Goal: Check status: Check status

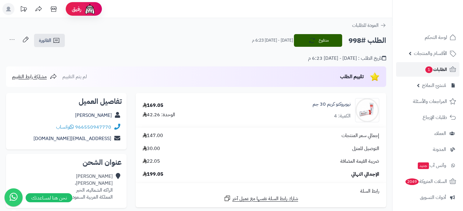
click at [437, 68] on span "الطلبات 1" at bounding box center [436, 69] width 22 height 8
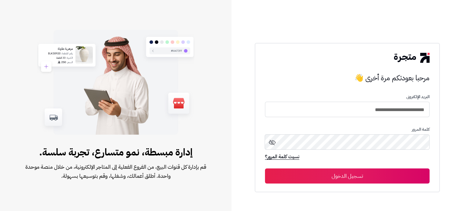
click at [334, 174] on button "تسجيل الدخول" at bounding box center [347, 175] width 165 height 15
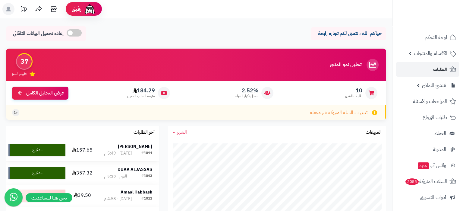
click at [143, 155] on div "#1014" at bounding box center [146, 153] width 11 height 6
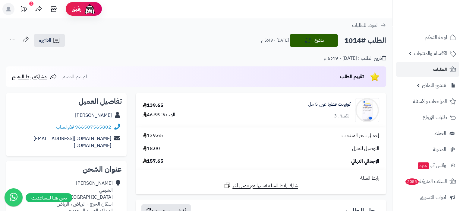
scroll to position [38, 0]
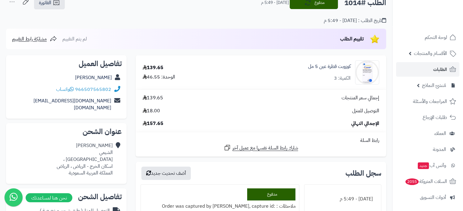
drag, startPoint x: 74, startPoint y: 75, endPoint x: 113, endPoint y: 79, distance: 39.5
click at [113, 79] on div "[PERSON_NAME]" at bounding box center [66, 78] width 111 height 12
copy link "[PERSON_NAME]"
